Goal: Information Seeking & Learning: Learn about a topic

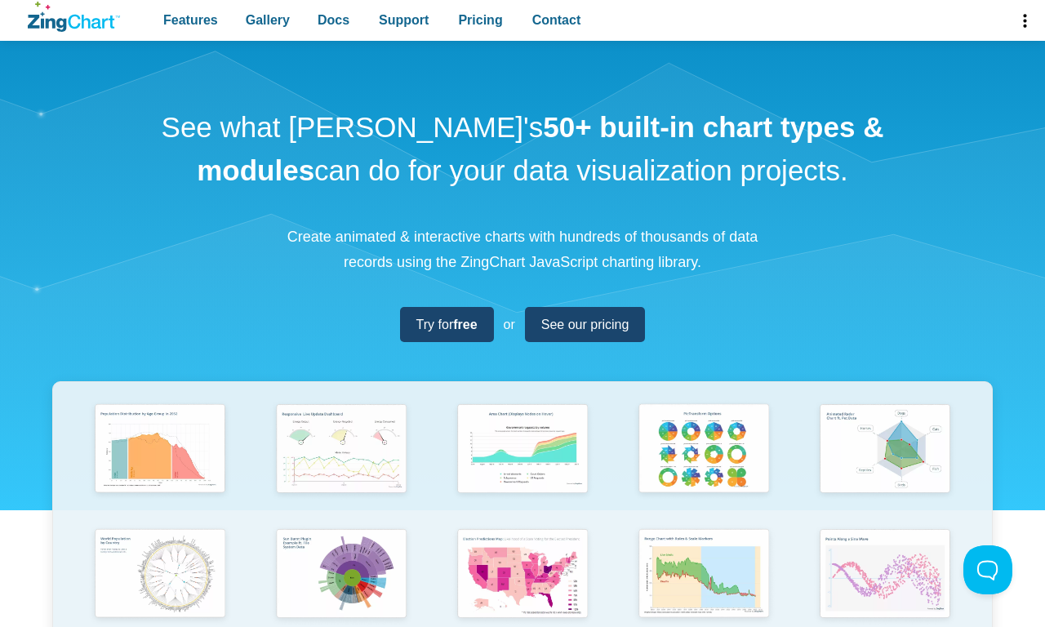
click at [267, 20] on span "Gallery" at bounding box center [268, 20] width 44 height 22
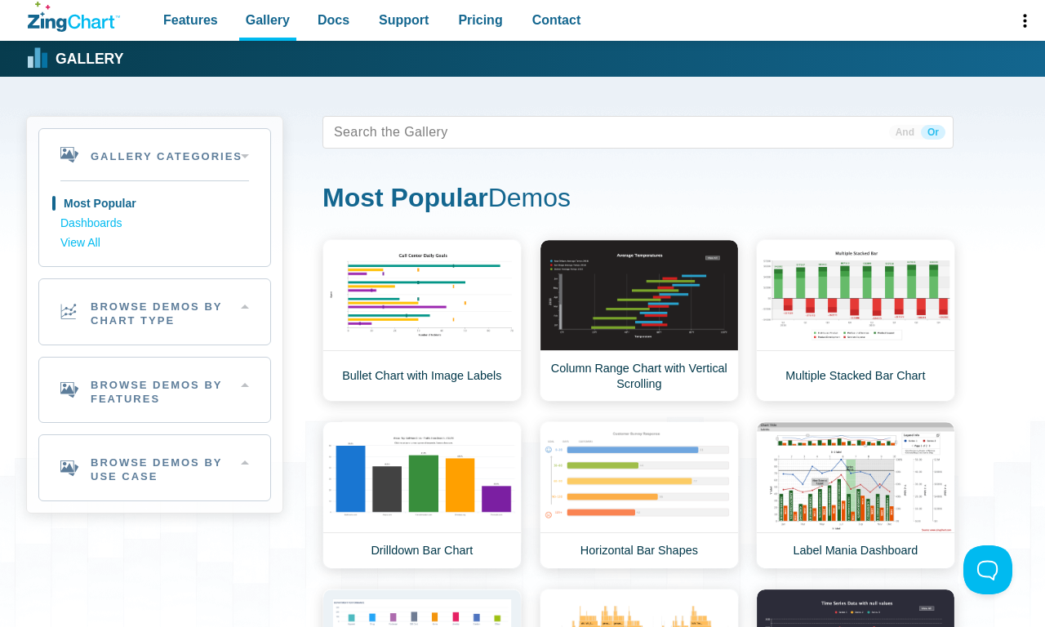
click at [314, 58] on link "Browse by Chart Type" at bounding box center [315, 61] width 163 height 40
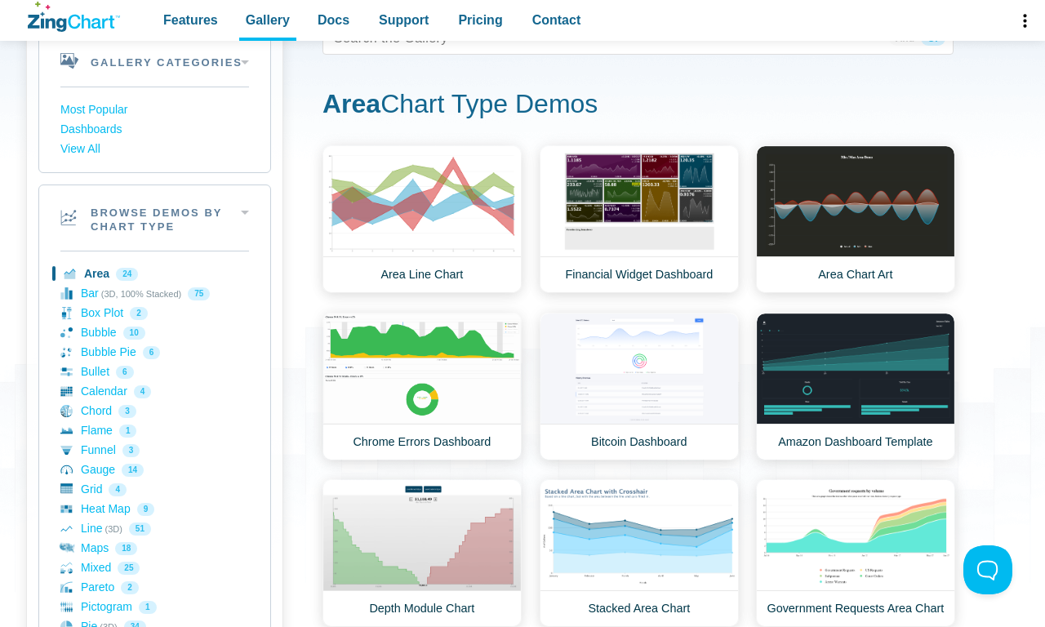
click at [333, 20] on span "Docs" at bounding box center [334, 20] width 32 height 22
click at [311, 0] on link "Docs" at bounding box center [333, 20] width 45 height 41
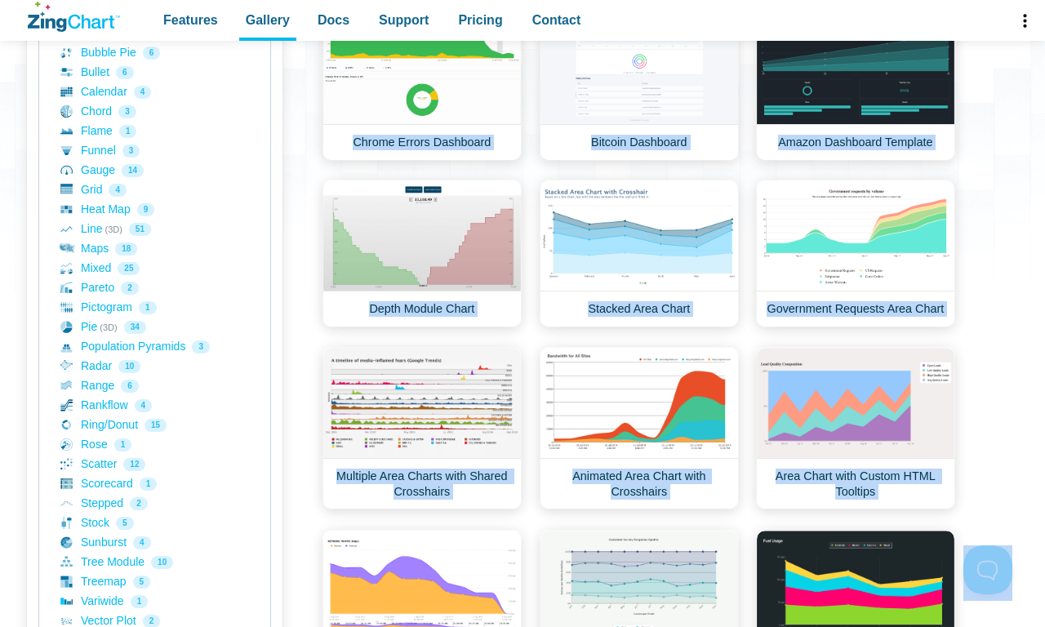
scroll to position [944, 0]
